Goal: Task Accomplishment & Management: Use online tool/utility

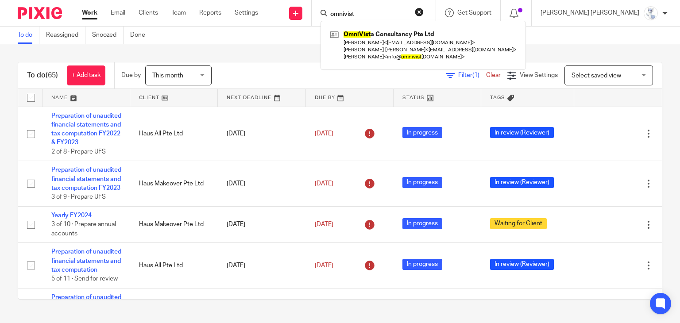
click at [424, 11] on button "reset" at bounding box center [419, 12] width 9 height 9
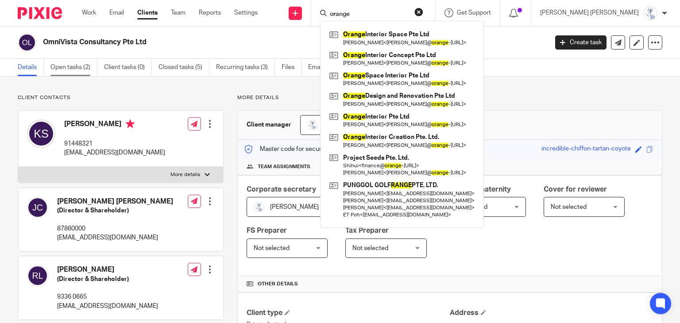
click at [64, 67] on link "Open tasks (2)" at bounding box center [73, 67] width 47 height 17
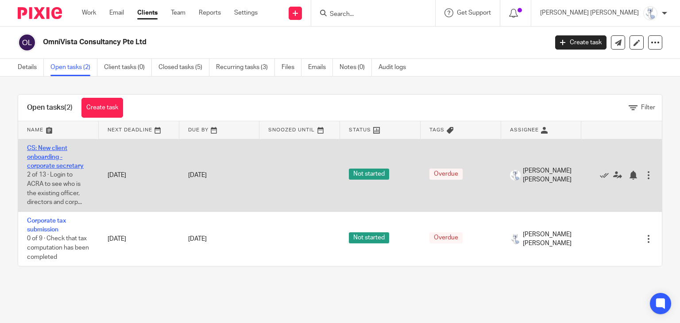
click at [46, 168] on link "CS: New client onboarding - corporate secretary" at bounding box center [55, 157] width 57 height 24
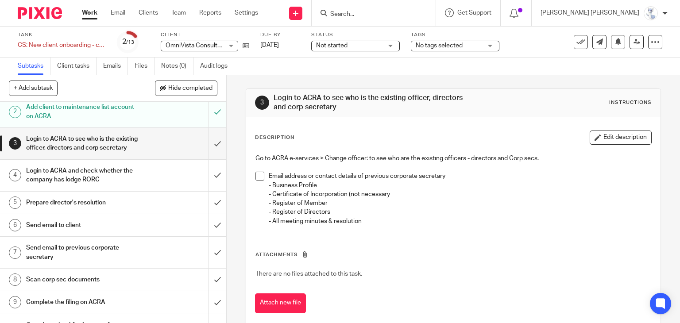
scroll to position [44, 0]
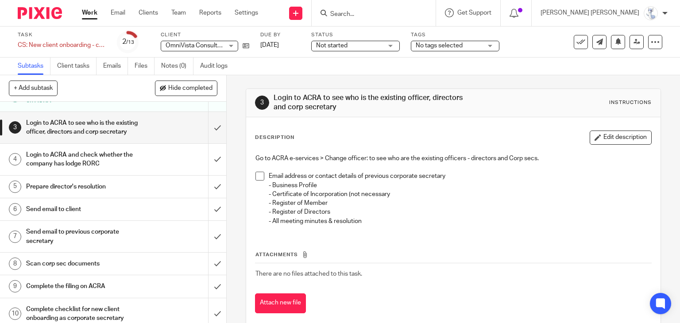
click at [73, 216] on h1 "Send email to client" at bounding box center [84, 209] width 116 height 13
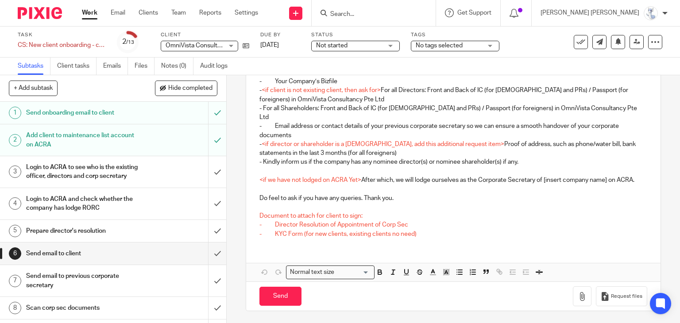
scroll to position [127, 0]
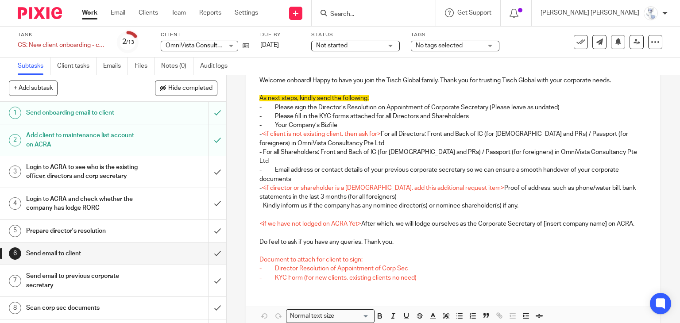
click at [368, 211] on p at bounding box center [454, 215] width 388 height 9
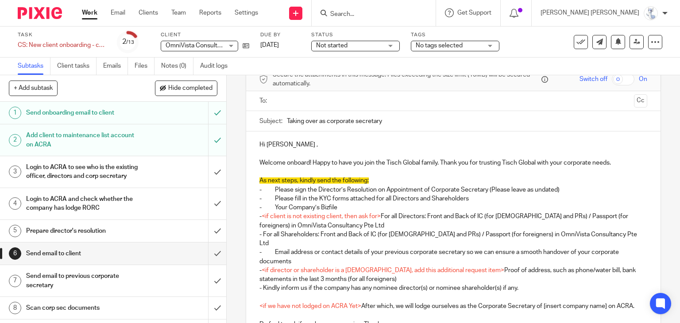
scroll to position [89, 0]
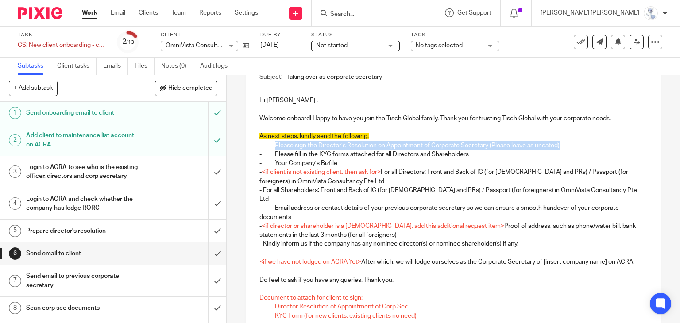
drag, startPoint x: 566, startPoint y: 144, endPoint x: 275, endPoint y: 146, distance: 291.0
click at [275, 146] on p "- Please sign the Director’s Resolution on Appointment of Corporate Secretary (…" at bounding box center [454, 145] width 388 height 9
copy p "Please sign the Director’s Resolution on Appointment of Corporate Secretary (Pl…"
drag, startPoint x: 361, startPoint y: 254, endPoint x: 274, endPoint y: 261, distance: 87.1
click at [274, 261] on p "<if we have not lodged on ACRA Yet> After which, we will lodge ourselves as the…" at bounding box center [454, 262] width 388 height 9
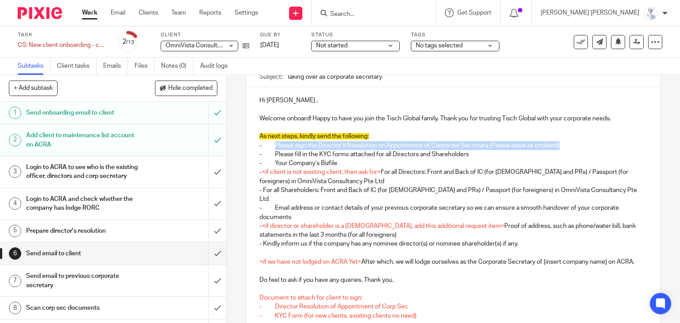
copy p "After which, we will lodge ourselves as the Corporate Secretary of [insert comp…"
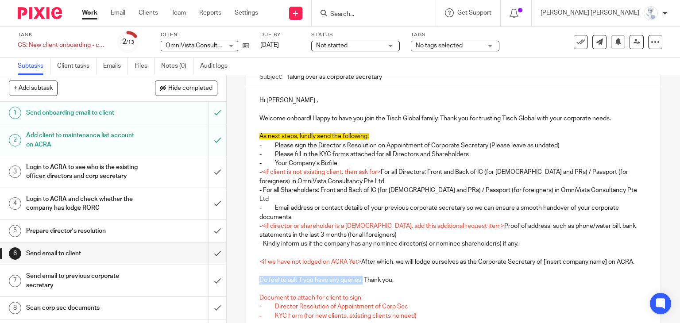
drag, startPoint x: 256, startPoint y: 280, endPoint x: 361, endPoint y: 279, distance: 104.5
click at [361, 279] on p "Do feel to ask if you have any queries. Thank you." at bounding box center [454, 280] width 388 height 9
copy p "Do feel to ask if you have any queries."
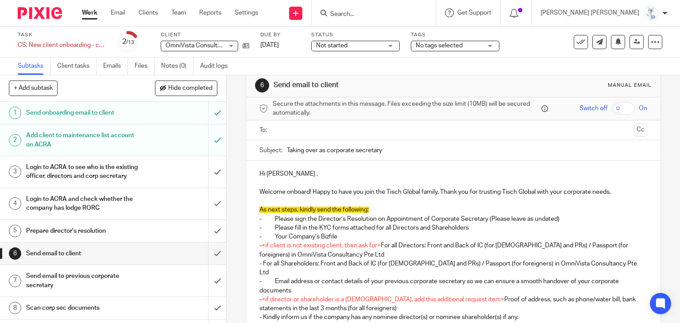
scroll to position [0, 0]
